Goal: Task Accomplishment & Management: Manage account settings

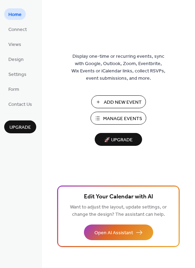
click at [129, 117] on span "Manage Events" at bounding box center [122, 118] width 39 height 7
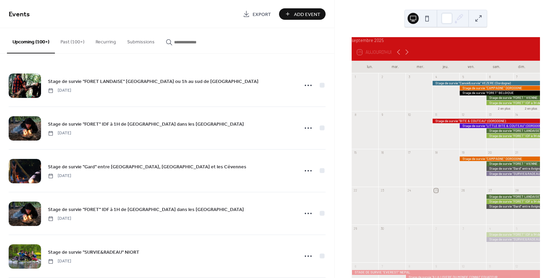
click at [75, 42] on button "Past (100+)" at bounding box center [72, 40] width 35 height 25
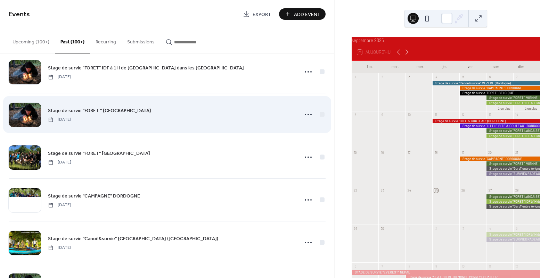
scroll to position [442, 0]
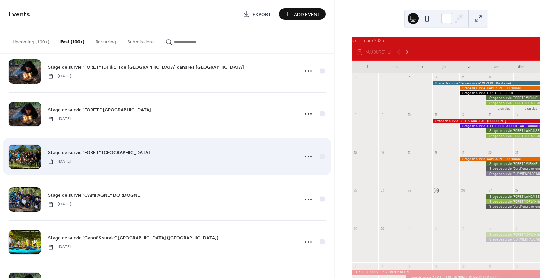
click at [249, 155] on div "Stage de survie "FORET" BELGIQUE [DATE]" at bounding box center [171, 157] width 246 height 16
click at [322, 157] on div at bounding box center [322, 156] width 5 height 5
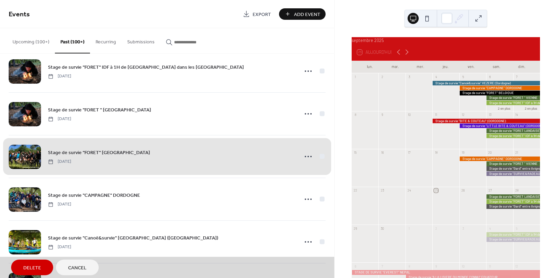
click at [320, 157] on span "Stage de survie "FORET" BELGIQUE [DATE]" at bounding box center [167, 157] width 317 height 42
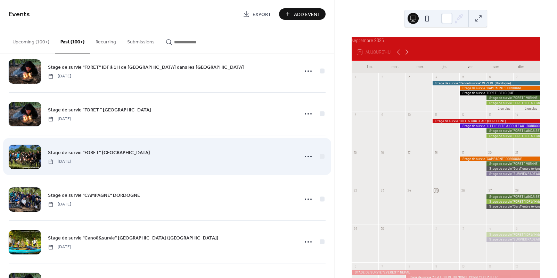
click at [98, 153] on span "Stage de survie "FORET" [GEOGRAPHIC_DATA]" at bounding box center [99, 152] width 102 height 7
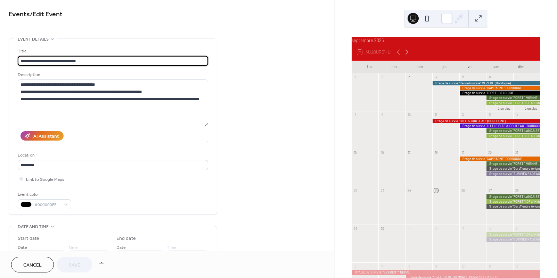
click at [41, 266] on span "Cancel" at bounding box center [32, 265] width 18 height 7
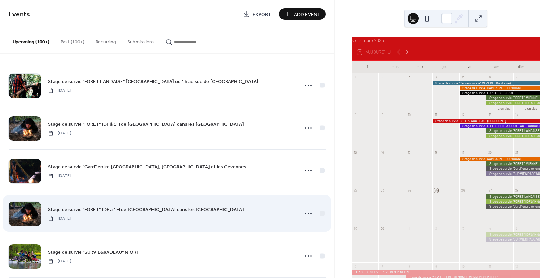
click at [227, 203] on div "Stage de survie "FORET" IDF à 1H de [GEOGRAPHIC_DATA] dans les [GEOGRAPHIC_DATA…" at bounding box center [167, 214] width 317 height 42
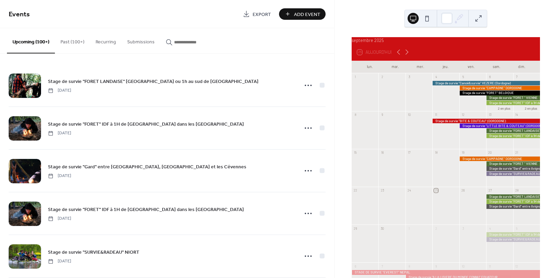
drag, startPoint x: 75, startPoint y: 41, endPoint x: 103, endPoint y: 52, distance: 30.3
click at [75, 41] on button "Past (100+)" at bounding box center [72, 40] width 35 height 25
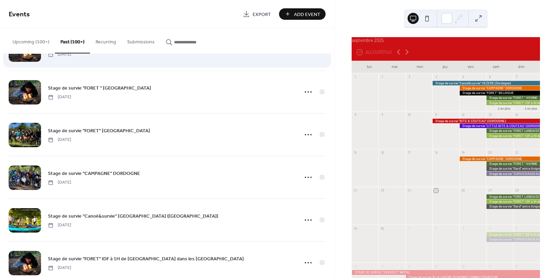
scroll to position [464, 0]
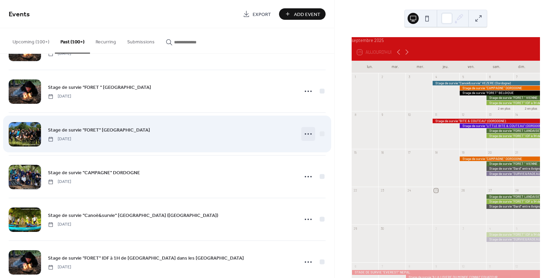
click at [306, 133] on icon at bounding box center [308, 134] width 11 height 11
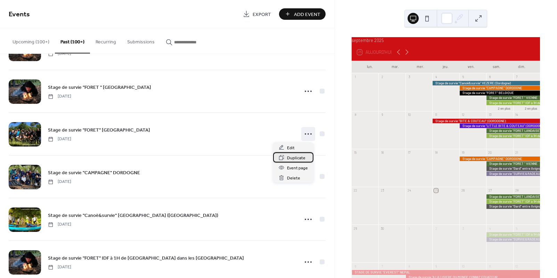
click at [297, 158] on span "Duplicate" at bounding box center [296, 158] width 18 height 7
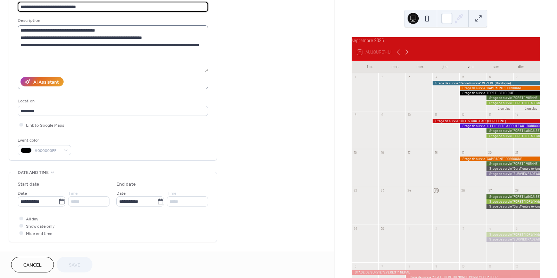
scroll to position [57, 0]
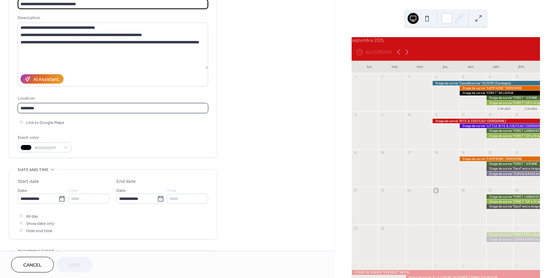
click at [58, 109] on input "********" at bounding box center [113, 108] width 190 height 10
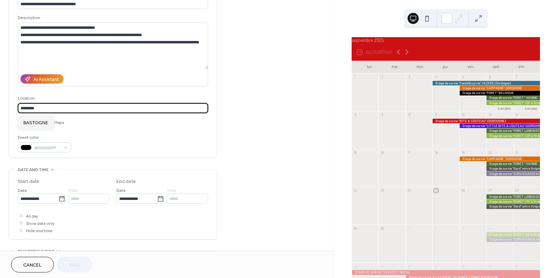
click at [122, 137] on div "Event color #000000FF" at bounding box center [113, 143] width 190 height 18
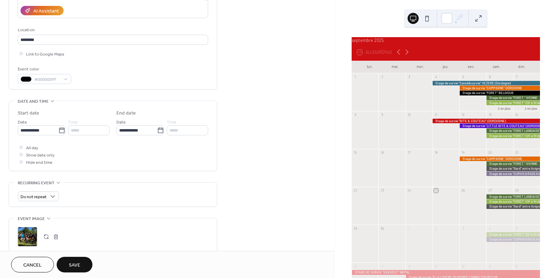
scroll to position [126, 0]
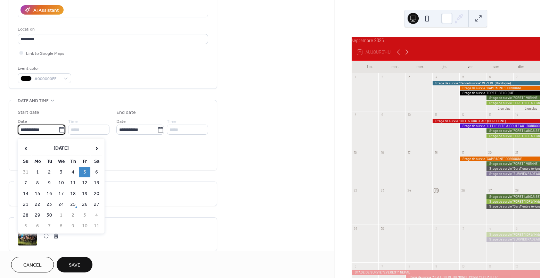
click at [52, 132] on input "**********" at bounding box center [38, 130] width 41 height 10
click at [97, 148] on span "›" at bounding box center [96, 148] width 10 height 14
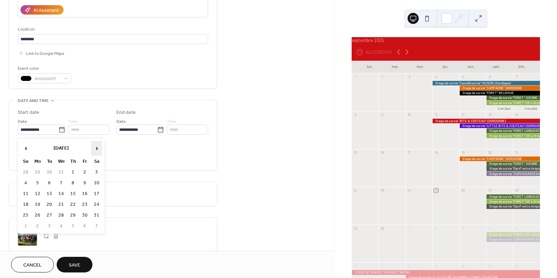
click at [97, 148] on span "›" at bounding box center [96, 148] width 10 height 14
click at [29, 147] on span "‹" at bounding box center [26, 148] width 10 height 14
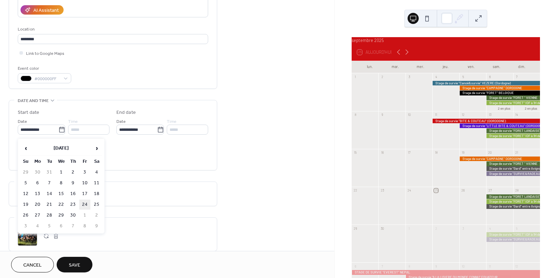
click at [83, 205] on td "24" at bounding box center [84, 205] width 11 height 10
type input "**********"
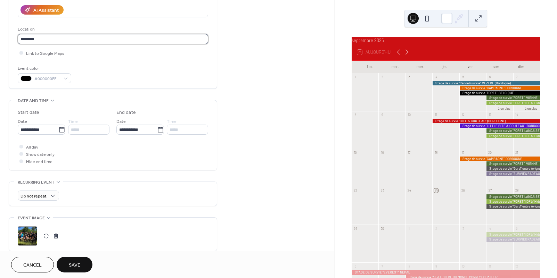
click at [40, 40] on input "********" at bounding box center [113, 39] width 190 height 10
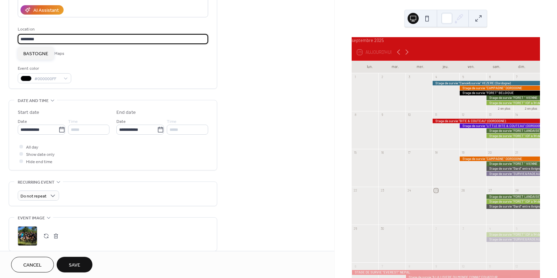
click at [40, 40] on input "********" at bounding box center [113, 39] width 190 height 10
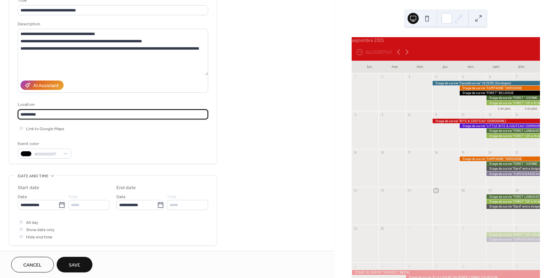
scroll to position [52, 0]
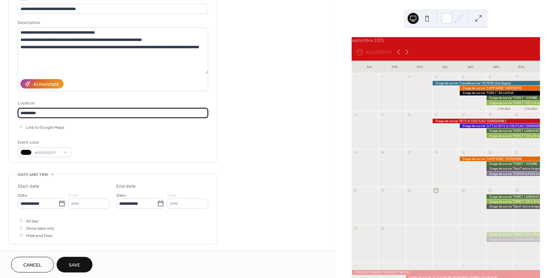
type input "*********"
click at [73, 266] on span "Save" at bounding box center [74, 265] width 11 height 7
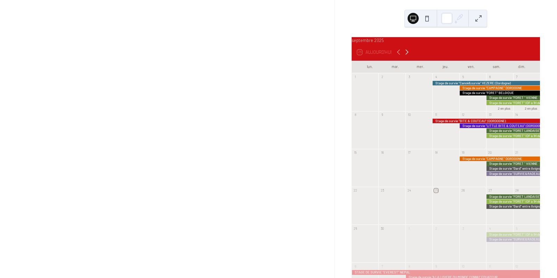
click at [408, 56] on icon at bounding box center [407, 52] width 8 height 8
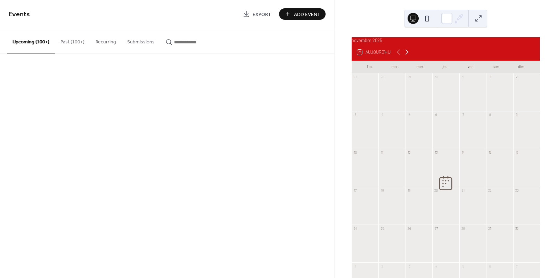
click at [408, 56] on icon at bounding box center [407, 52] width 8 height 8
click at [408, 55] on icon at bounding box center [407, 52] width 3 height 5
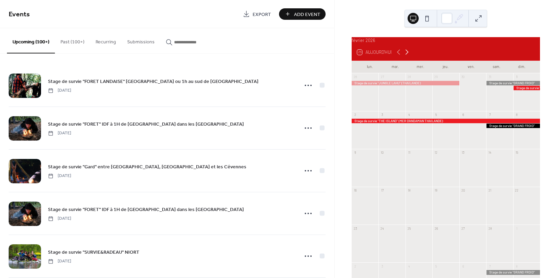
click at [408, 55] on icon at bounding box center [407, 52] width 3 height 5
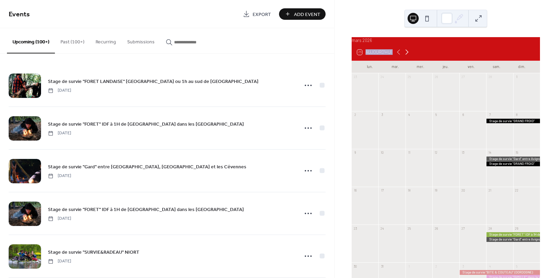
click at [408, 55] on icon at bounding box center [407, 52] width 3 height 5
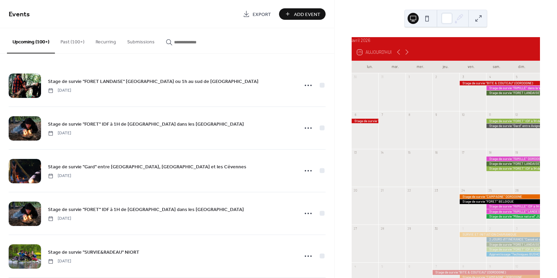
click at [70, 43] on button "Past (100+)" at bounding box center [72, 40] width 35 height 25
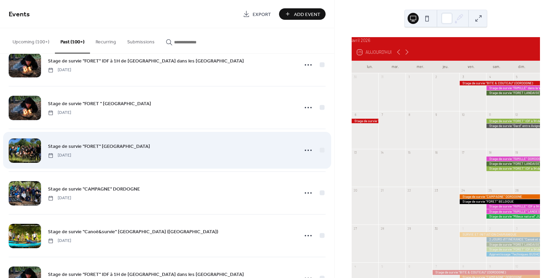
scroll to position [457, 0]
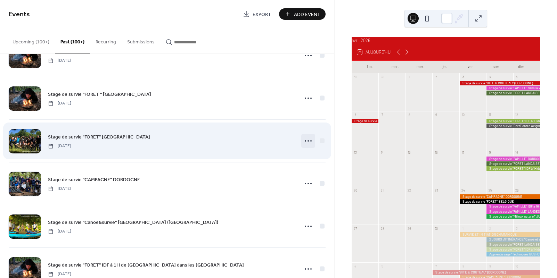
click at [308, 140] on icon at bounding box center [308, 141] width 11 height 11
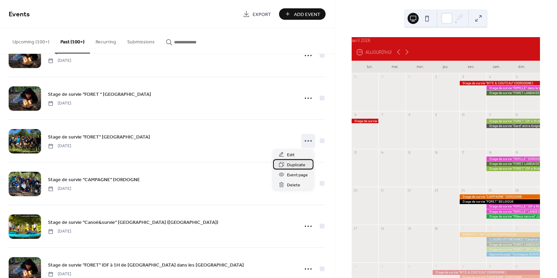
click at [291, 167] on span "Duplicate" at bounding box center [296, 165] width 18 height 7
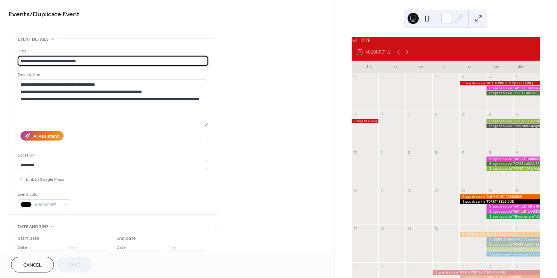
scroll to position [59, 0]
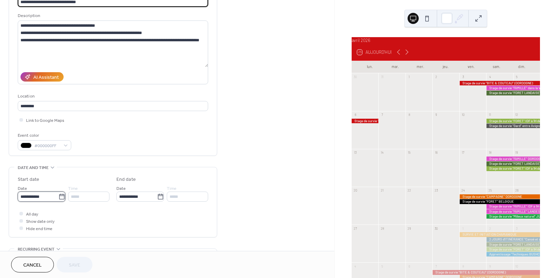
click at [44, 199] on input "**********" at bounding box center [38, 197] width 41 height 10
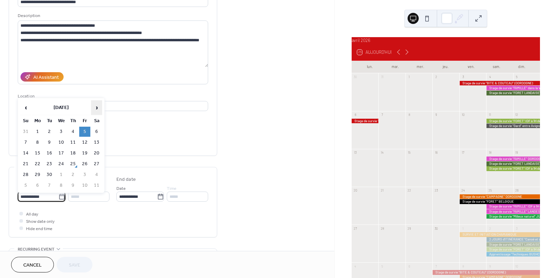
click at [96, 107] on span "›" at bounding box center [96, 108] width 10 height 14
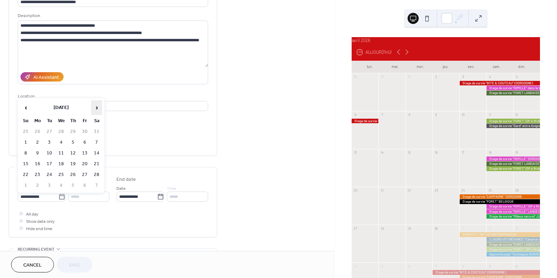
click at [96, 107] on span "›" at bounding box center [96, 108] width 10 height 14
click at [85, 155] on td "15" at bounding box center [84, 153] width 11 height 10
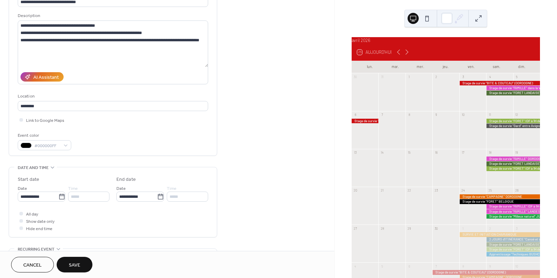
type input "**********"
click at [73, 264] on span "Save" at bounding box center [74, 265] width 11 height 7
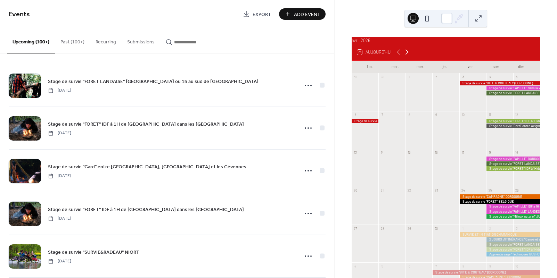
click at [408, 56] on icon at bounding box center [407, 52] width 8 height 8
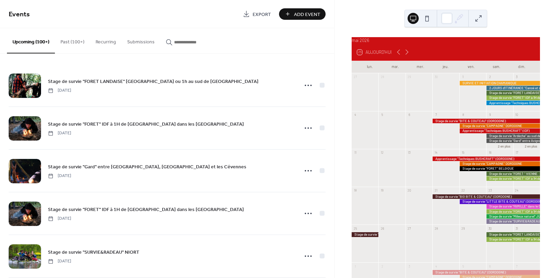
click at [63, 42] on button "Past (100+)" at bounding box center [72, 40] width 35 height 25
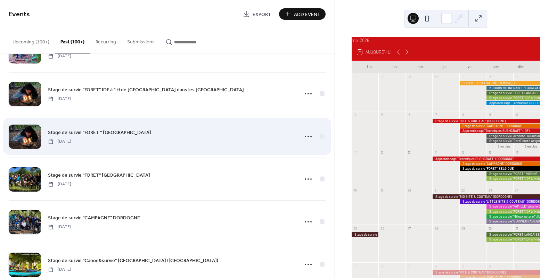
scroll to position [422, 0]
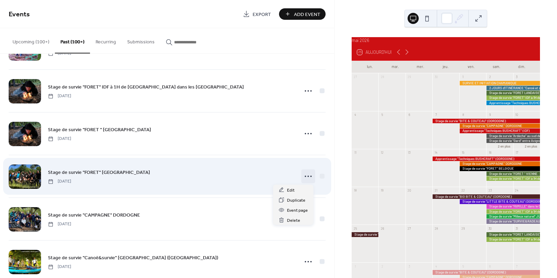
click at [307, 177] on icon at bounding box center [308, 176] width 11 height 11
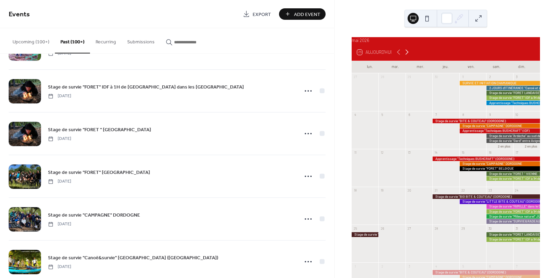
click at [408, 55] on icon at bounding box center [407, 52] width 3 height 5
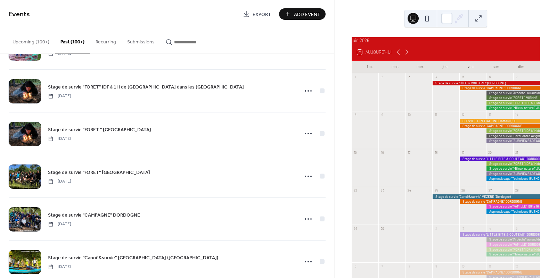
click at [398, 56] on icon at bounding box center [399, 52] width 8 height 8
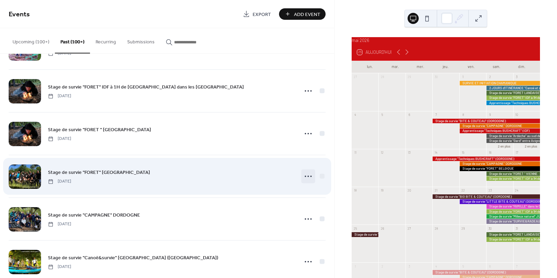
click at [305, 177] on icon at bounding box center [308, 176] width 11 height 11
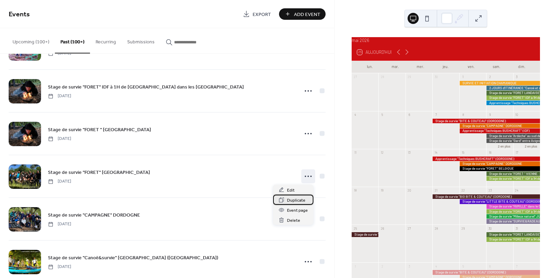
click at [298, 200] on span "Duplicate" at bounding box center [296, 200] width 18 height 7
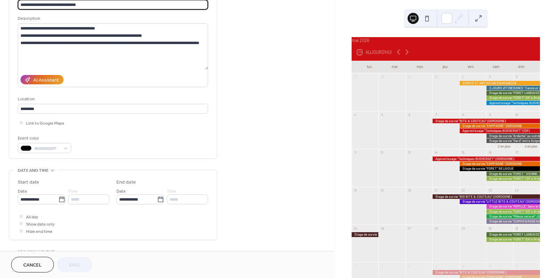
scroll to position [59, 0]
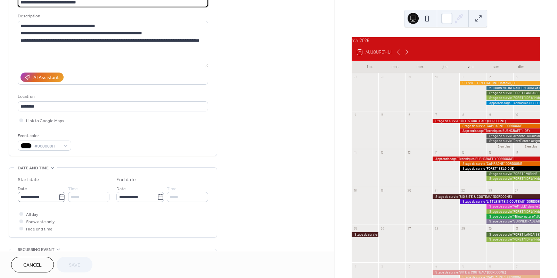
click at [60, 201] on icon at bounding box center [61, 197] width 7 height 7
click at [58, 201] on input "**********" at bounding box center [38, 197] width 41 height 10
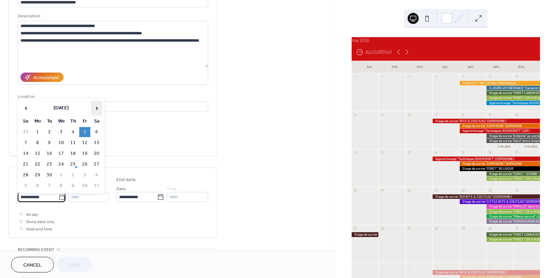
click at [99, 108] on span "›" at bounding box center [96, 108] width 10 height 14
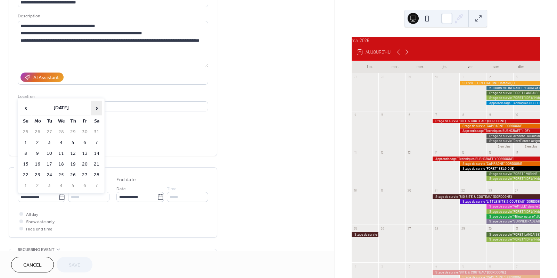
click at [99, 108] on span "›" at bounding box center [96, 108] width 10 height 14
drag, startPoint x: 81, startPoint y: 143, endPoint x: 80, endPoint y: 149, distance: 7.2
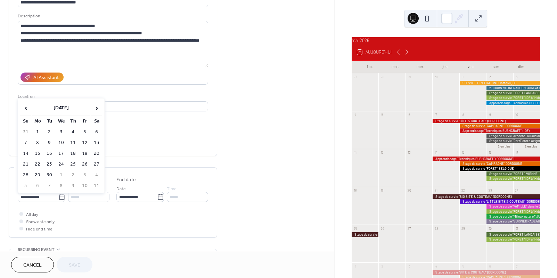
click at [81, 143] on td "12" at bounding box center [84, 143] width 11 height 10
type input "**********"
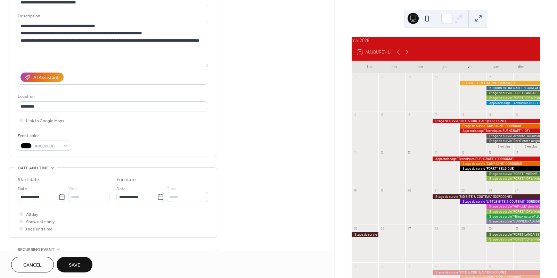
click at [68, 263] on button "Save" at bounding box center [75, 265] width 36 height 16
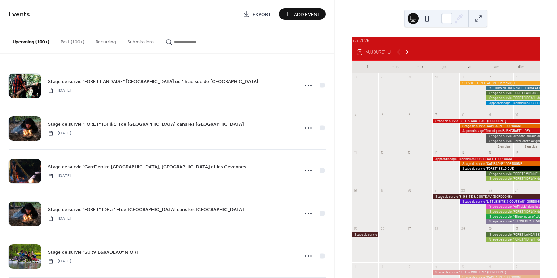
click at [407, 56] on icon at bounding box center [407, 52] width 8 height 8
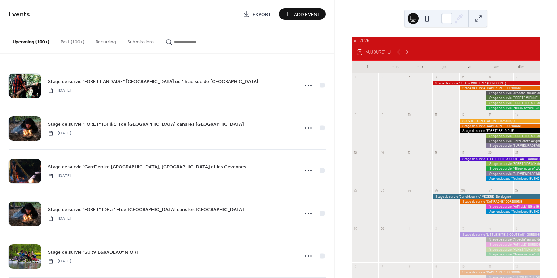
click at [76, 42] on button "Past (100+)" at bounding box center [72, 40] width 35 height 25
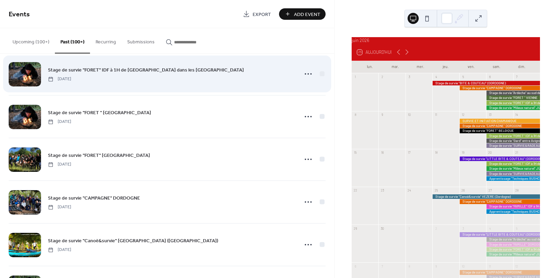
scroll to position [443, 0]
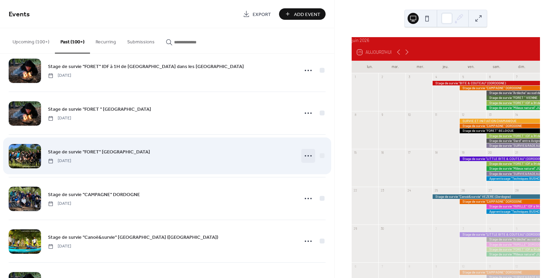
click at [307, 156] on icon at bounding box center [308, 156] width 11 height 11
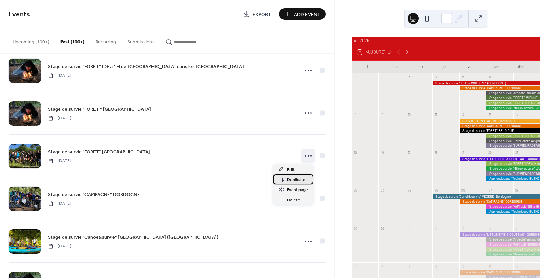
click at [296, 180] on span "Duplicate" at bounding box center [296, 180] width 18 height 7
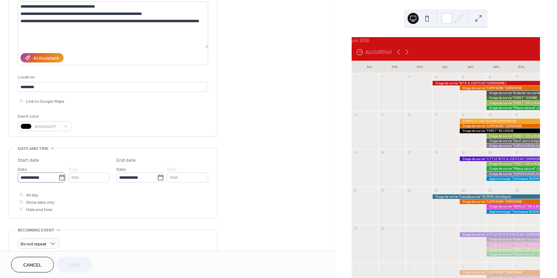
scroll to position [79, 0]
click at [47, 182] on input "**********" at bounding box center [38, 177] width 41 height 10
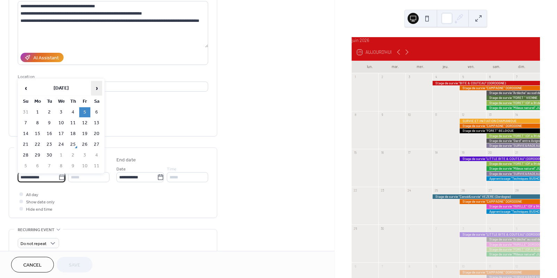
click at [96, 90] on span "›" at bounding box center [96, 88] width 10 height 14
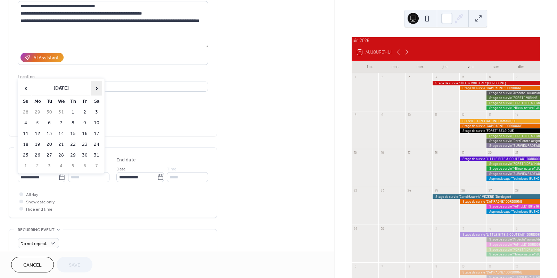
click at [96, 90] on span "›" at bounding box center [96, 88] width 10 height 14
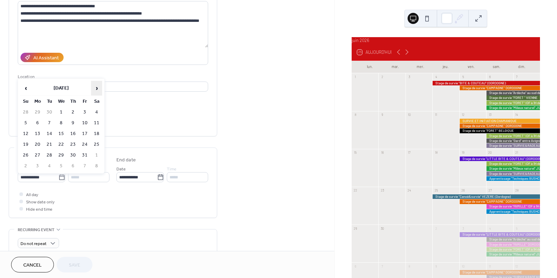
click at [96, 90] on span "›" at bounding box center [96, 88] width 10 height 14
drag, startPoint x: 26, startPoint y: 87, endPoint x: 29, endPoint y: 90, distance: 3.9
click at [26, 87] on span "‹" at bounding box center [26, 88] width 10 height 14
click at [86, 113] on td "3" at bounding box center [84, 112] width 11 height 10
type input "**********"
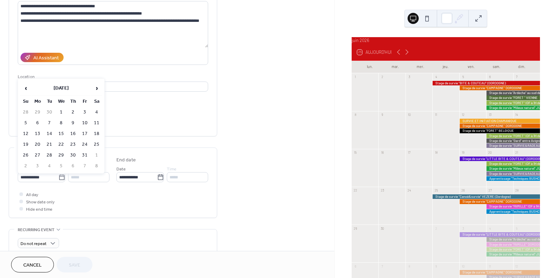
type input "**********"
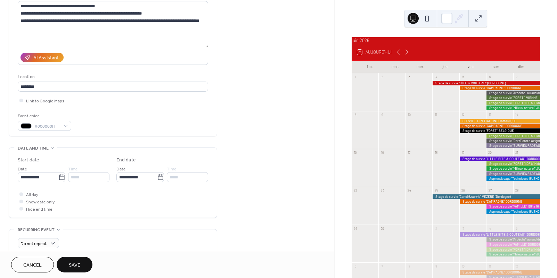
click at [72, 263] on span "Save" at bounding box center [74, 265] width 11 height 7
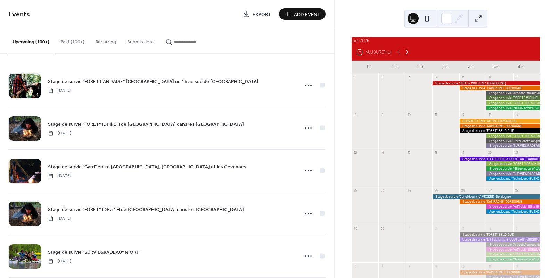
click at [408, 56] on icon at bounding box center [407, 52] width 8 height 8
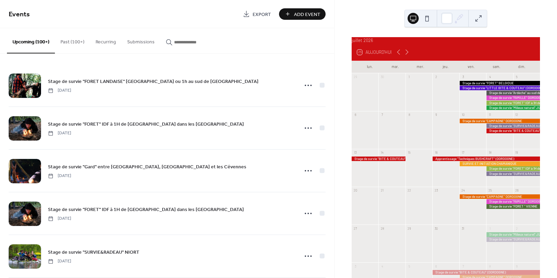
click at [73, 43] on button "Past (100+)" at bounding box center [72, 40] width 35 height 25
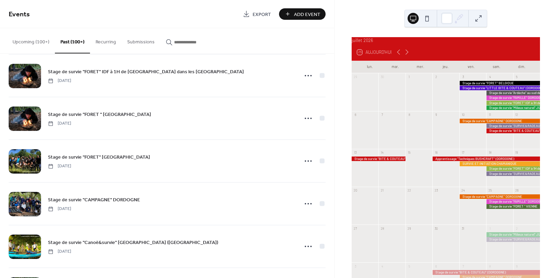
scroll to position [438, 0]
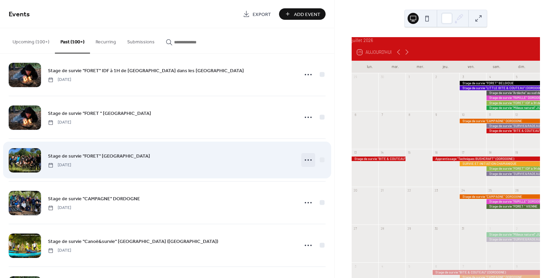
click at [307, 161] on icon at bounding box center [308, 160] width 11 height 11
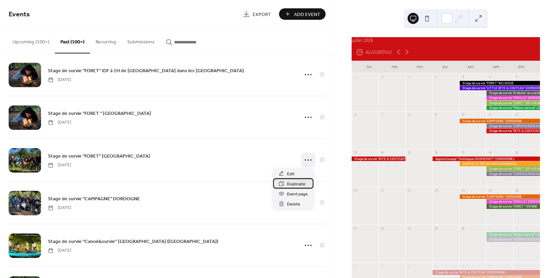
click at [289, 185] on span "Duplicate" at bounding box center [296, 184] width 18 height 7
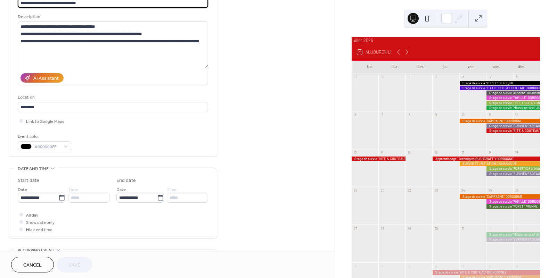
scroll to position [67, 0]
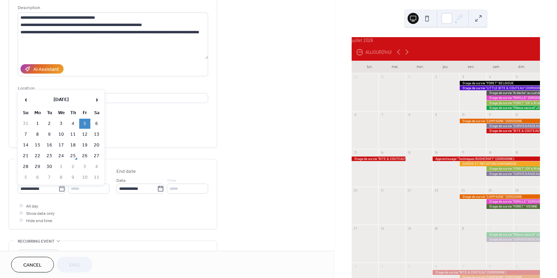
drag, startPoint x: 60, startPoint y: 191, endPoint x: 69, endPoint y: 186, distance: 9.5
click at [60, 190] on icon at bounding box center [61, 189] width 7 height 7
click at [58, 190] on input "**********" at bounding box center [38, 189] width 41 height 10
click at [98, 100] on span "›" at bounding box center [96, 100] width 10 height 14
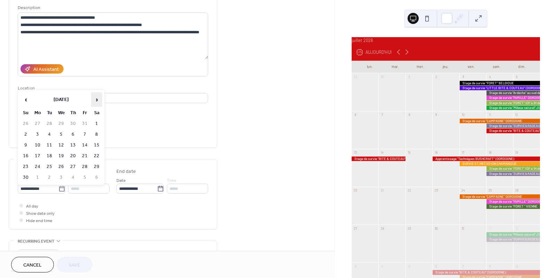
click at [97, 100] on span "›" at bounding box center [96, 100] width 10 height 14
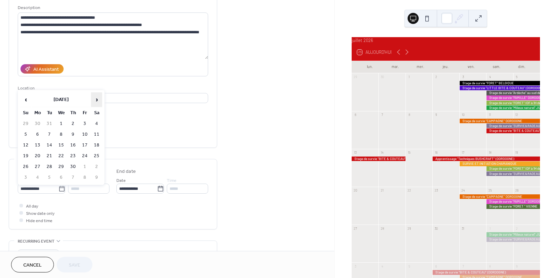
click at [97, 100] on span "›" at bounding box center [96, 100] width 10 height 14
click at [85, 153] on td "21" at bounding box center [84, 156] width 11 height 10
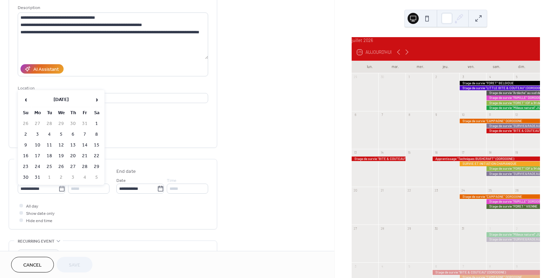
type input "**********"
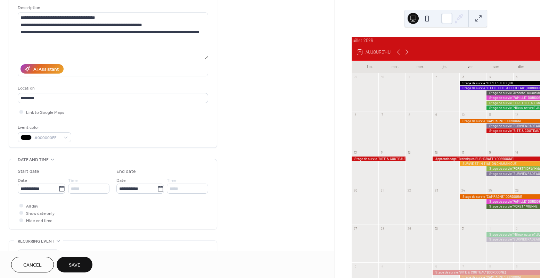
click at [79, 259] on button "Save" at bounding box center [75, 265] width 36 height 16
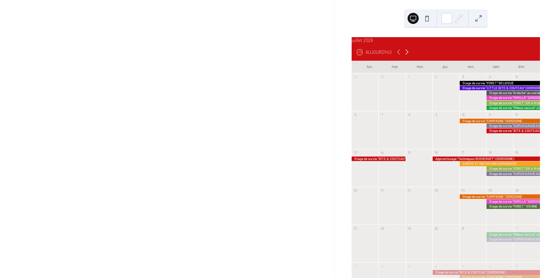
click at [406, 55] on icon at bounding box center [407, 52] width 8 height 8
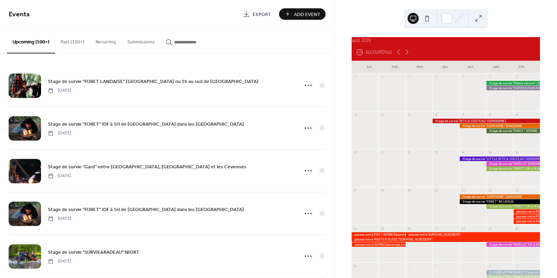
drag, startPoint x: 70, startPoint y: 40, endPoint x: 91, endPoint y: 47, distance: 21.9
click at [70, 40] on button "Past (100+)" at bounding box center [72, 40] width 35 height 25
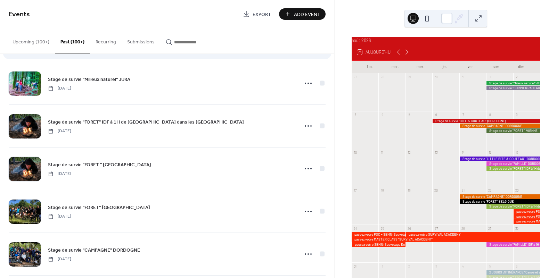
scroll to position [445, 0]
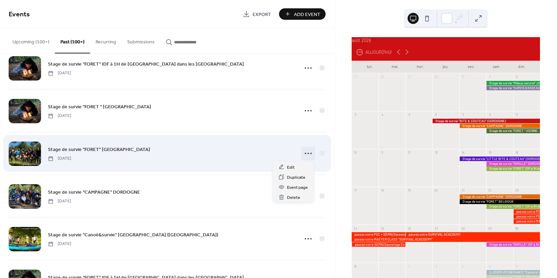
click at [309, 153] on icon at bounding box center [308, 153] width 11 height 11
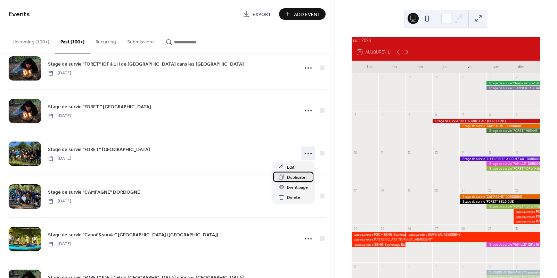
click at [293, 179] on span "Duplicate" at bounding box center [296, 177] width 18 height 7
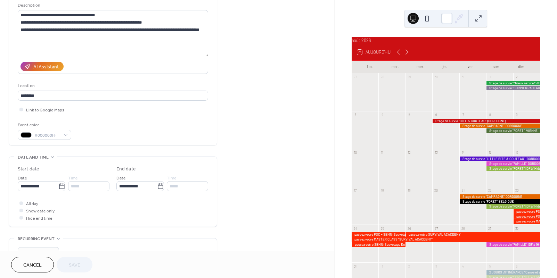
scroll to position [70, 0]
click at [49, 190] on input "**********" at bounding box center [38, 186] width 41 height 10
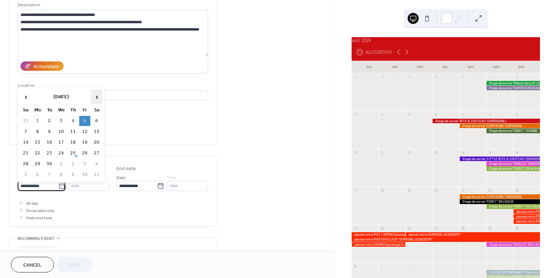
click at [94, 98] on span "›" at bounding box center [96, 97] width 10 height 14
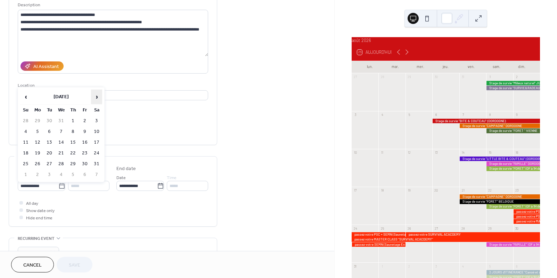
click at [94, 98] on span "›" at bounding box center [96, 97] width 10 height 14
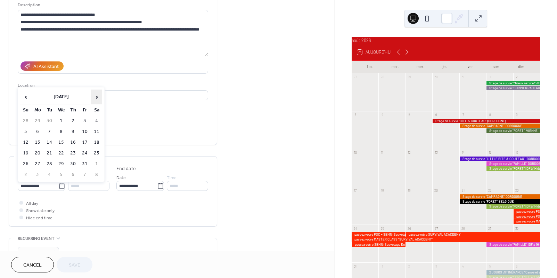
click at [94, 98] on span "›" at bounding box center [96, 97] width 10 height 14
click at [96, 98] on span "›" at bounding box center [96, 97] width 10 height 14
click at [86, 121] on td "4" at bounding box center [84, 121] width 11 height 10
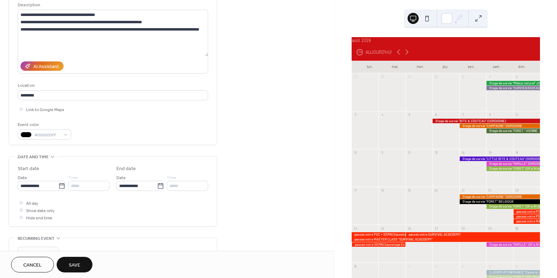
type input "**********"
click at [76, 265] on span "Save" at bounding box center [74, 265] width 11 height 7
click at [407, 56] on icon at bounding box center [407, 52] width 8 height 8
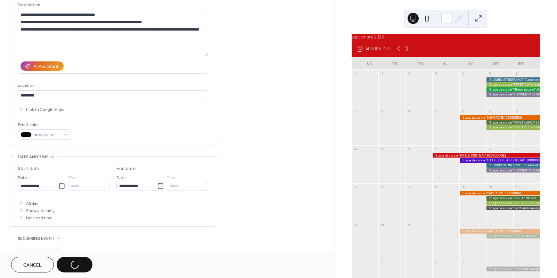
scroll to position [5, 0]
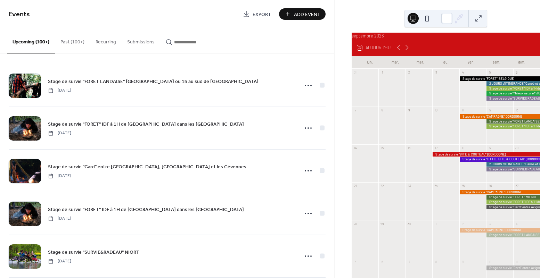
scroll to position [5, 0]
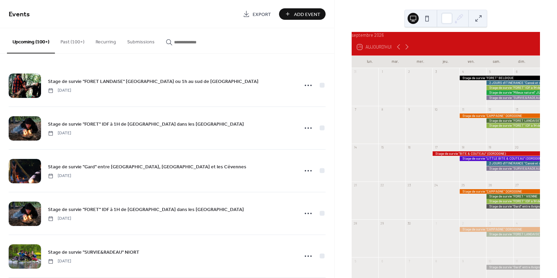
click at [70, 41] on button "Past (100+)" at bounding box center [72, 40] width 35 height 25
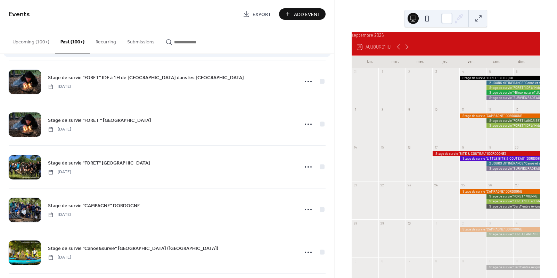
scroll to position [432, 0]
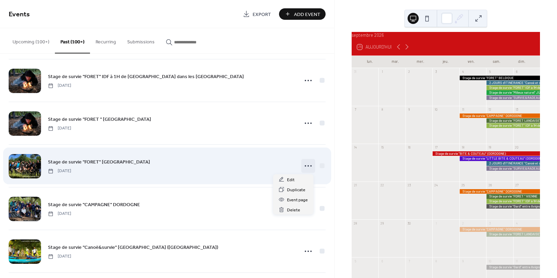
click at [310, 167] on circle at bounding box center [310, 165] width 1 height 1
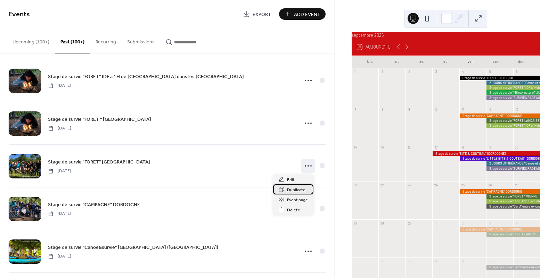
click at [293, 191] on span "Duplicate" at bounding box center [296, 190] width 18 height 7
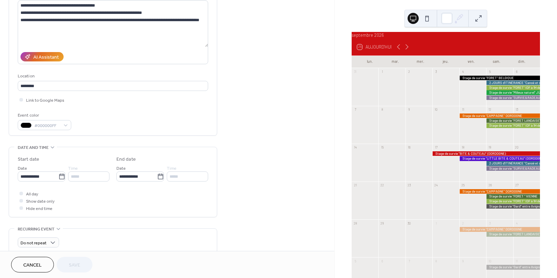
scroll to position [84, 0]
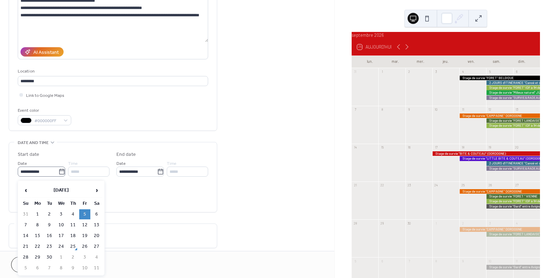
click at [60, 173] on icon at bounding box center [61, 172] width 7 height 7
click at [58, 173] on input "**********" at bounding box center [38, 172] width 41 height 10
click at [99, 189] on span "›" at bounding box center [96, 191] width 10 height 14
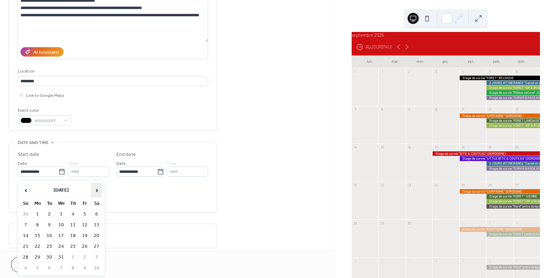
click at [99, 189] on span "›" at bounding box center [96, 191] width 10 height 14
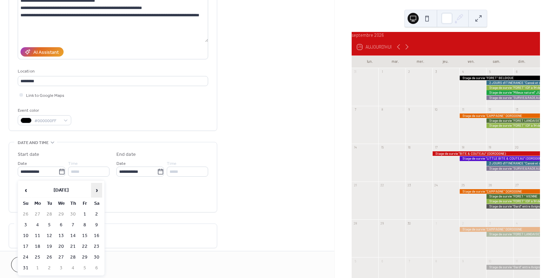
click at [99, 189] on span "›" at bounding box center [96, 191] width 10 height 14
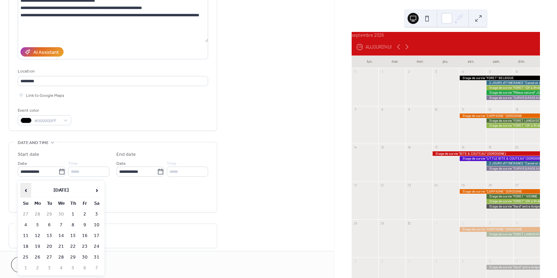
click at [26, 189] on span "‹" at bounding box center [26, 191] width 10 height 14
click at [87, 248] on td "25" at bounding box center [84, 247] width 11 height 10
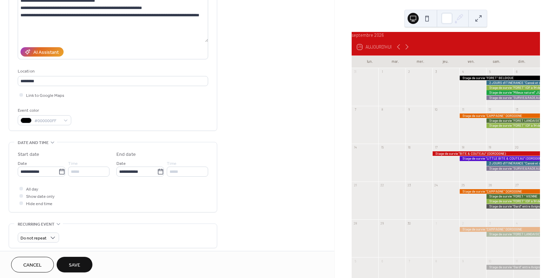
type input "**********"
click at [79, 265] on span "Save" at bounding box center [74, 265] width 11 height 7
